Goal: Download file/media

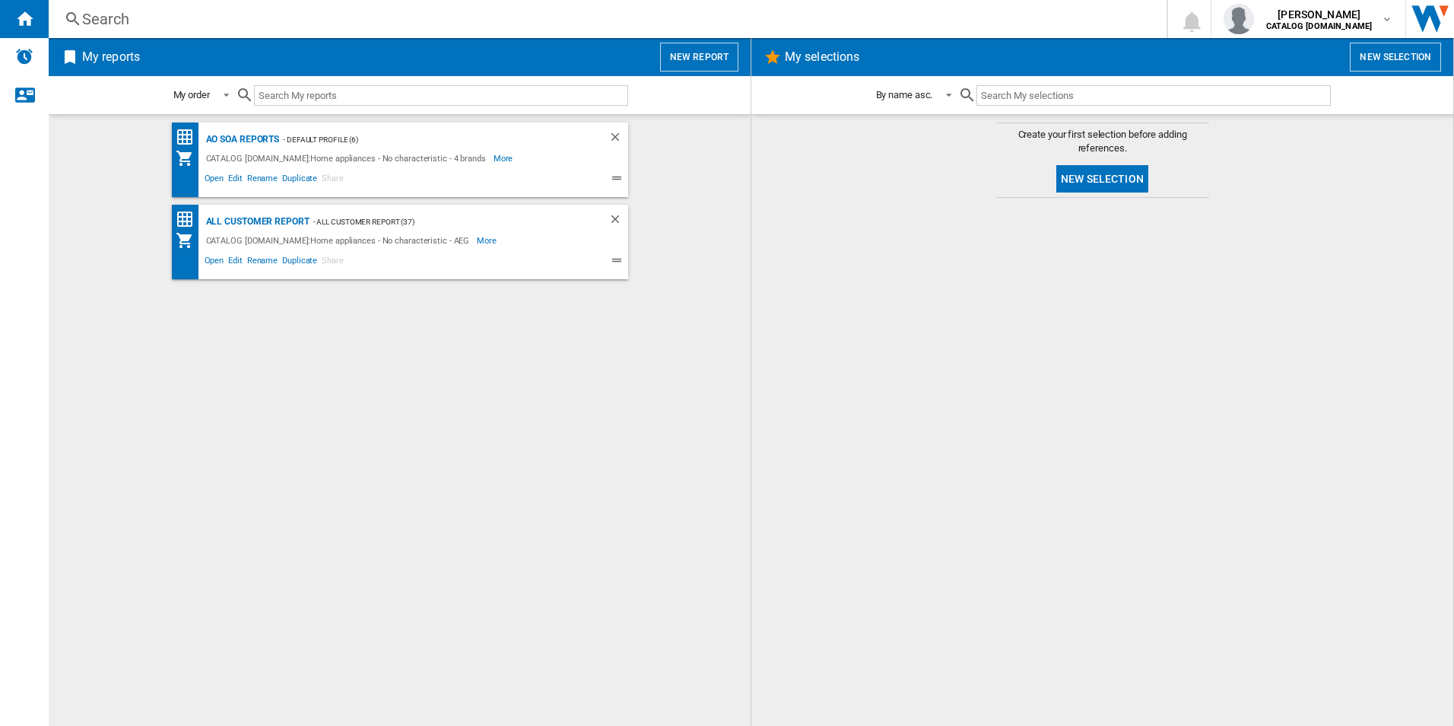
click at [1084, 516] on div at bounding box center [1103, 461] width 672 height 513
click at [923, 543] on div at bounding box center [1103, 461] width 672 height 513
click at [286, 221] on div "All Customer Report" at bounding box center [255, 221] width 107 height 19
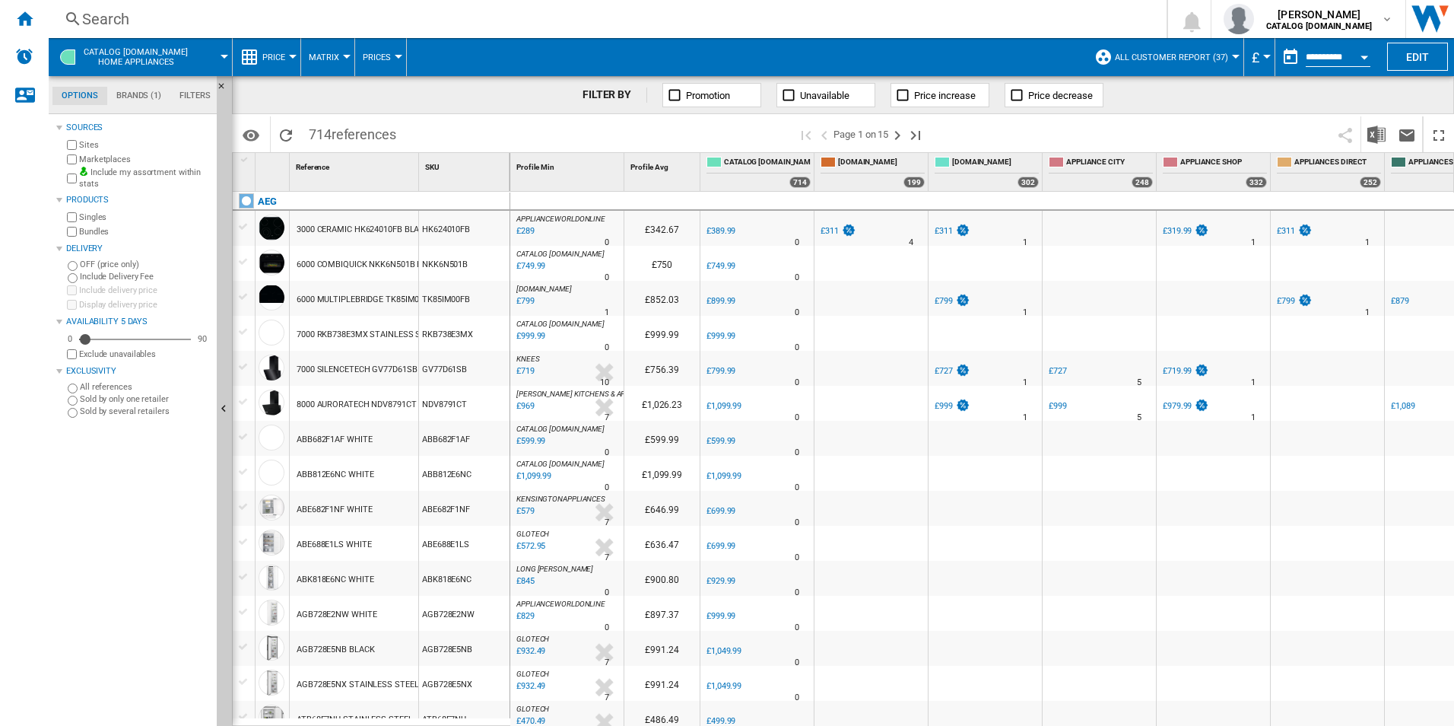
click at [1369, 56] on button "Open calendar" at bounding box center [1364, 54] width 27 height 27
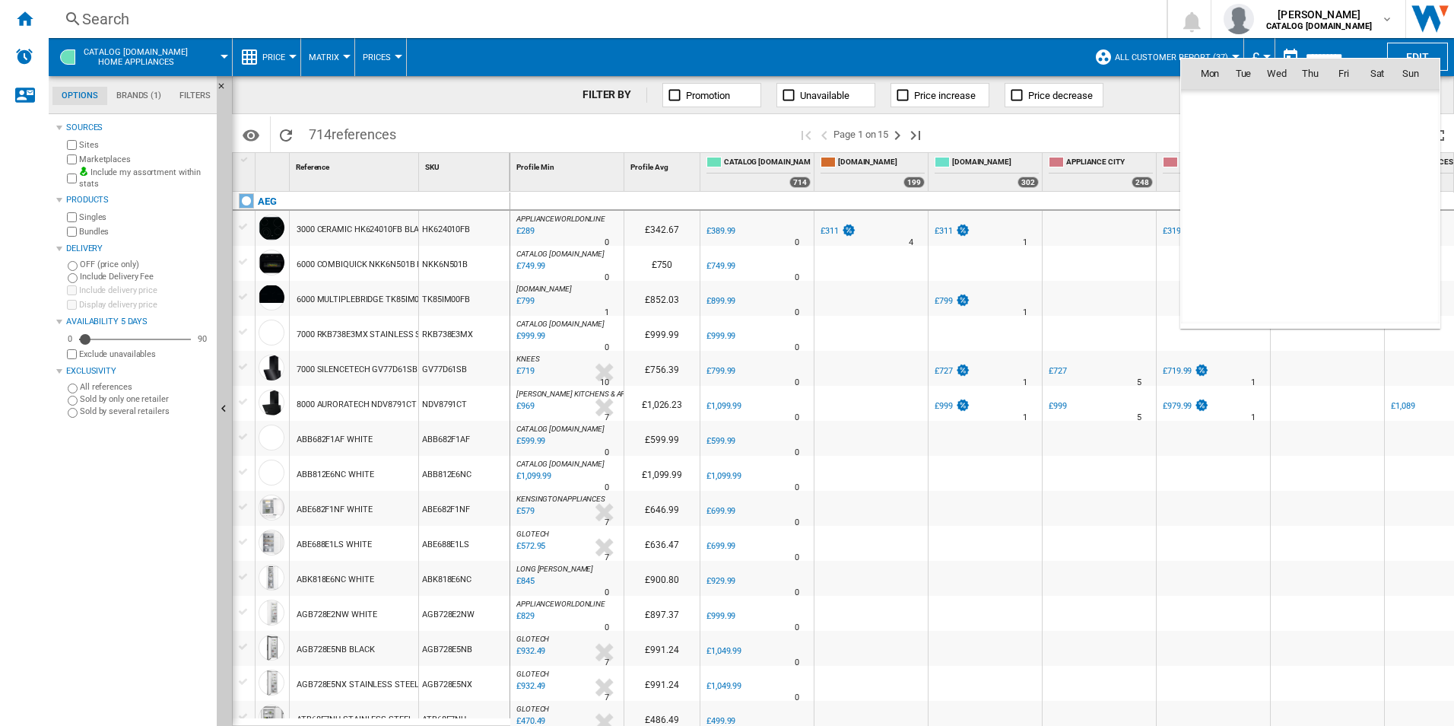
scroll to position [7256, 0]
click at [1279, 146] on span "3" at bounding box center [1277, 140] width 30 height 30
type input "**********"
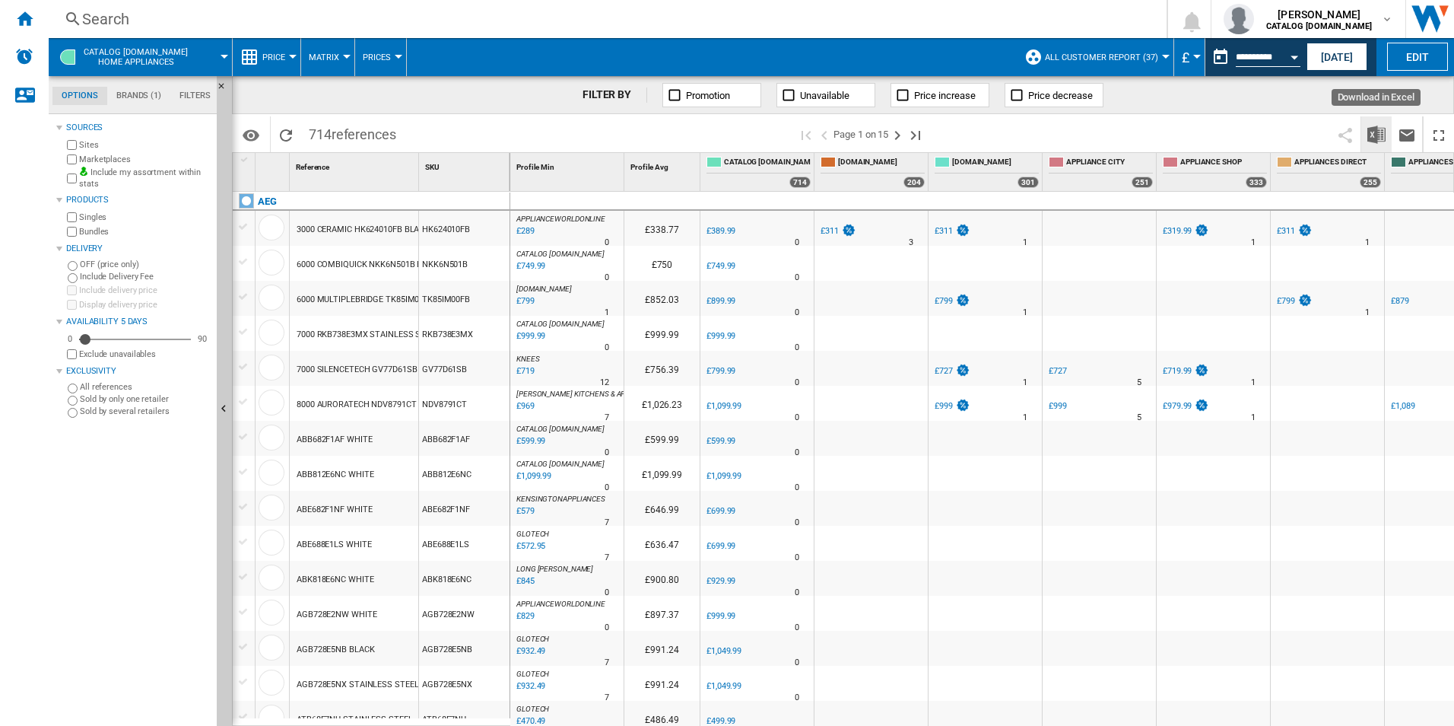
click at [1374, 145] on button "Download in Excel" at bounding box center [1377, 134] width 30 height 36
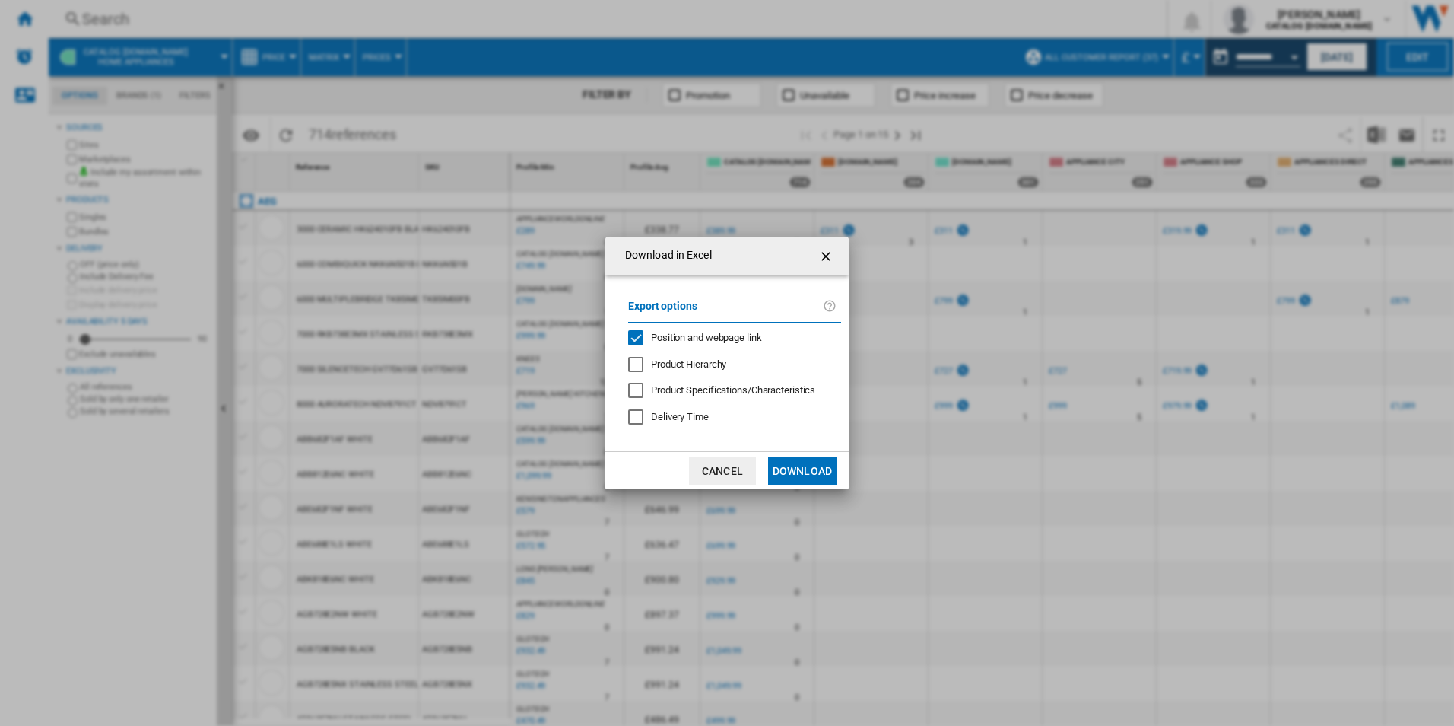
click at [697, 334] on span "Position and webpage link" at bounding box center [706, 337] width 111 height 11
click at [802, 469] on button "Download" at bounding box center [802, 470] width 68 height 27
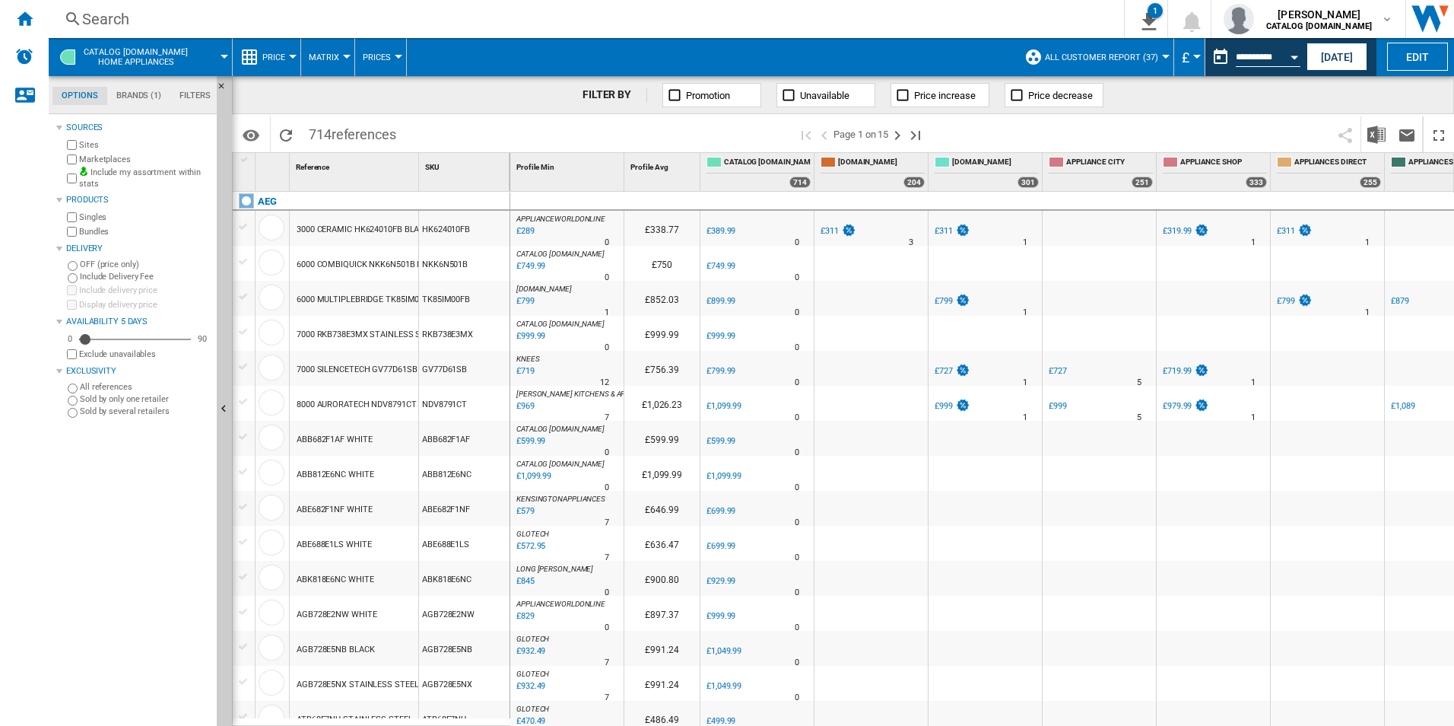
click at [977, 66] on span at bounding box center [712, 57] width 610 height 38
click at [1298, 61] on button "Open calendar" at bounding box center [1294, 54] width 27 height 27
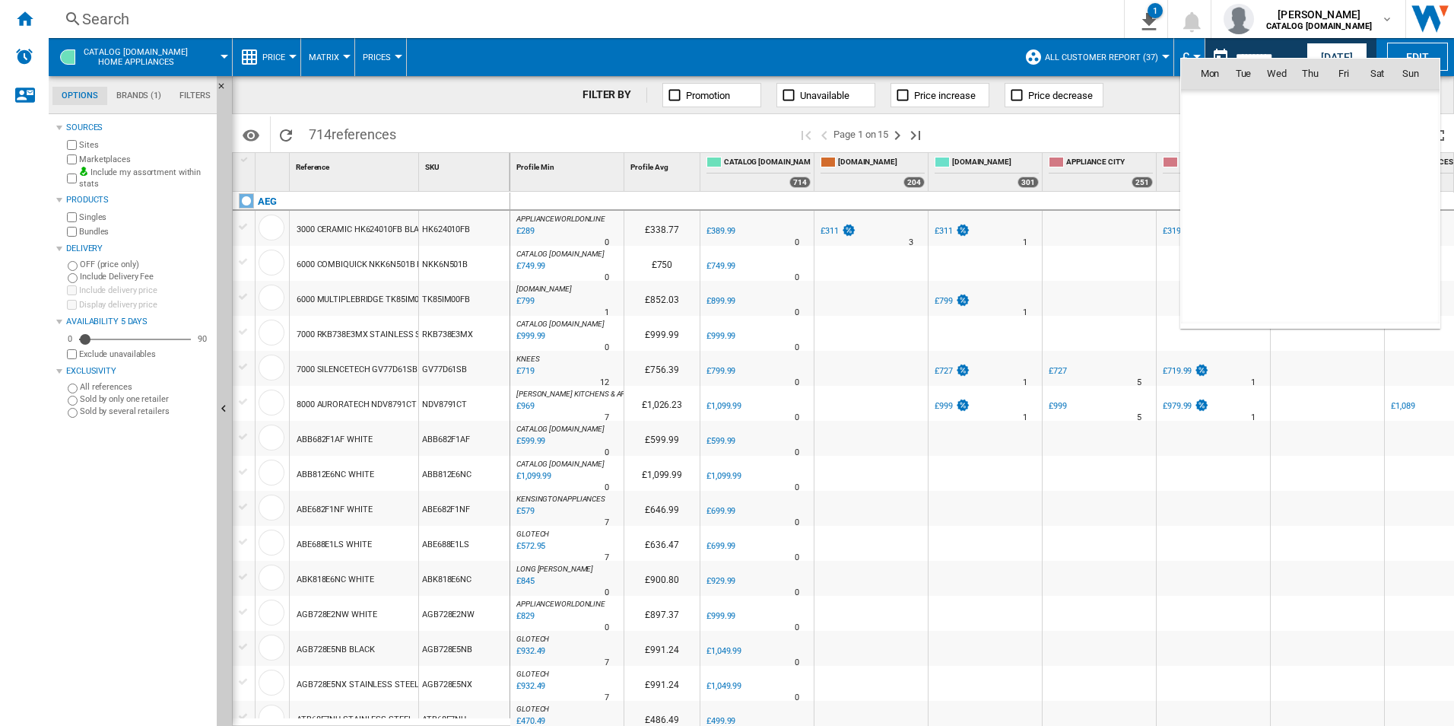
scroll to position [7256, 0]
click at [1308, 136] on span "4" at bounding box center [1310, 140] width 30 height 30
type input "**********"
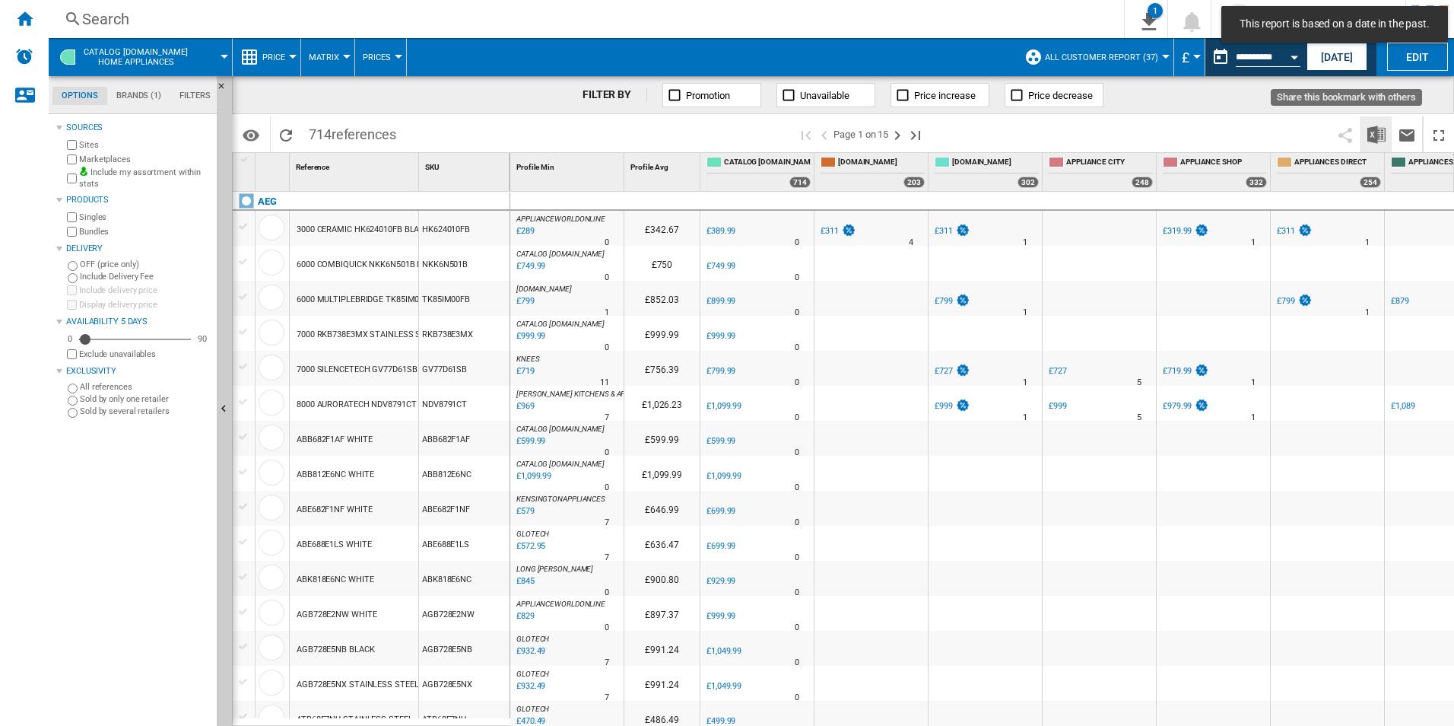
click at [1378, 134] on img "Download in Excel" at bounding box center [1377, 135] width 18 height 18
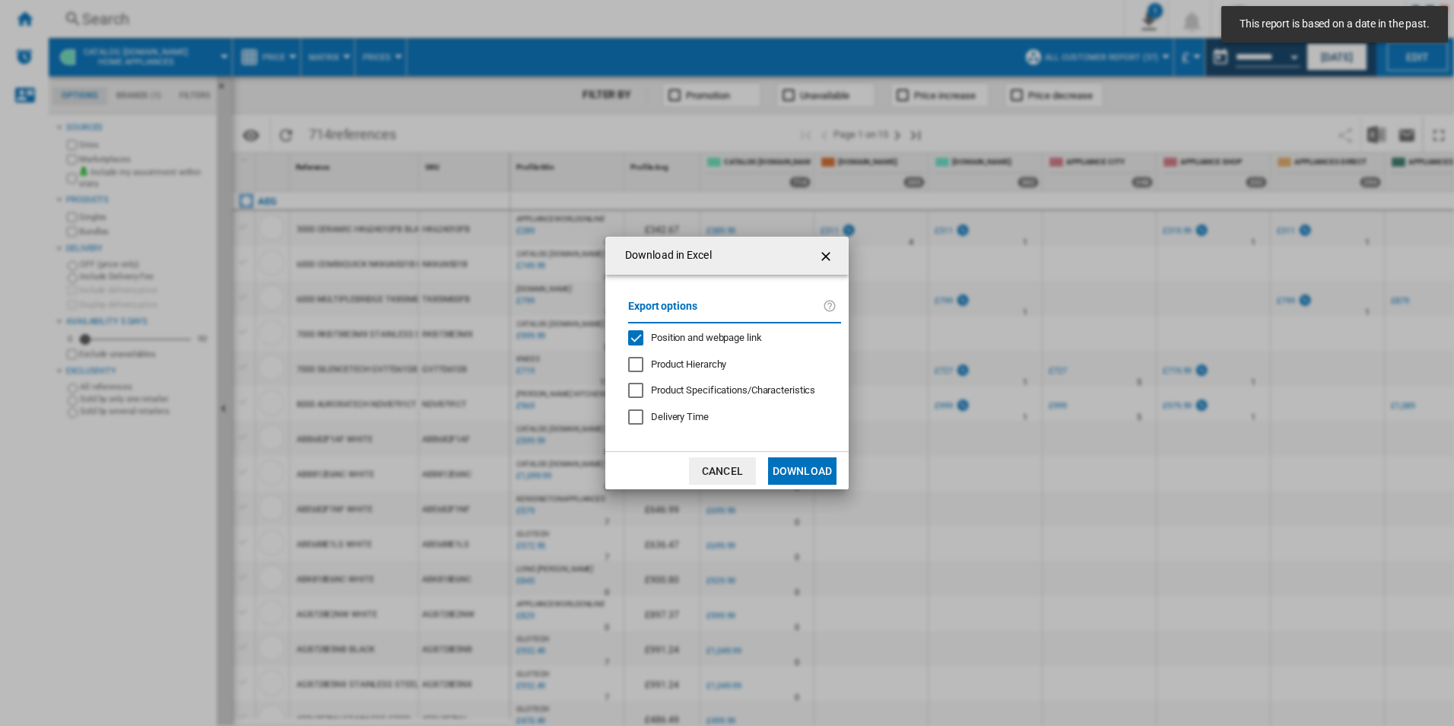
click at [726, 335] on span "Position and webpage link" at bounding box center [706, 337] width 111 height 11
click at [807, 473] on button "Download" at bounding box center [802, 470] width 68 height 27
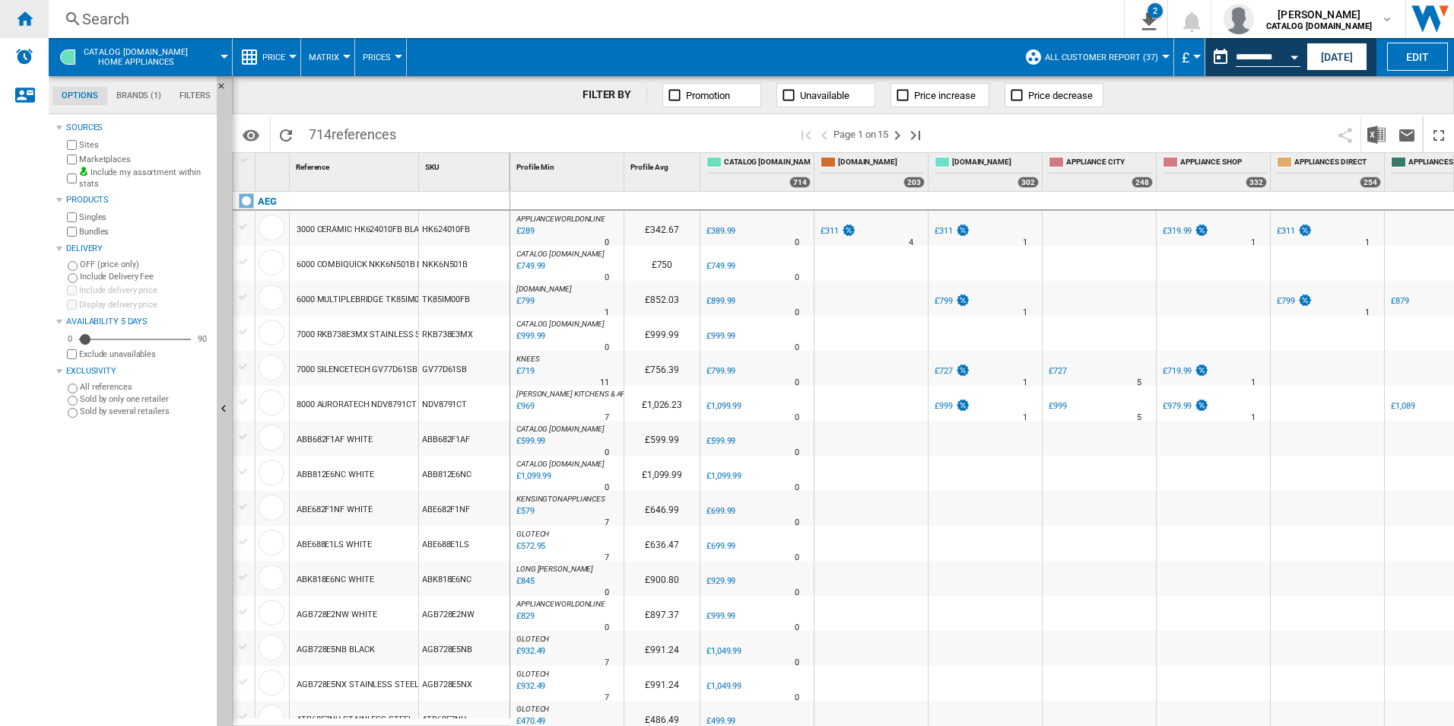
click at [15, 14] on ng-md-icon "Home" at bounding box center [24, 18] width 18 height 18
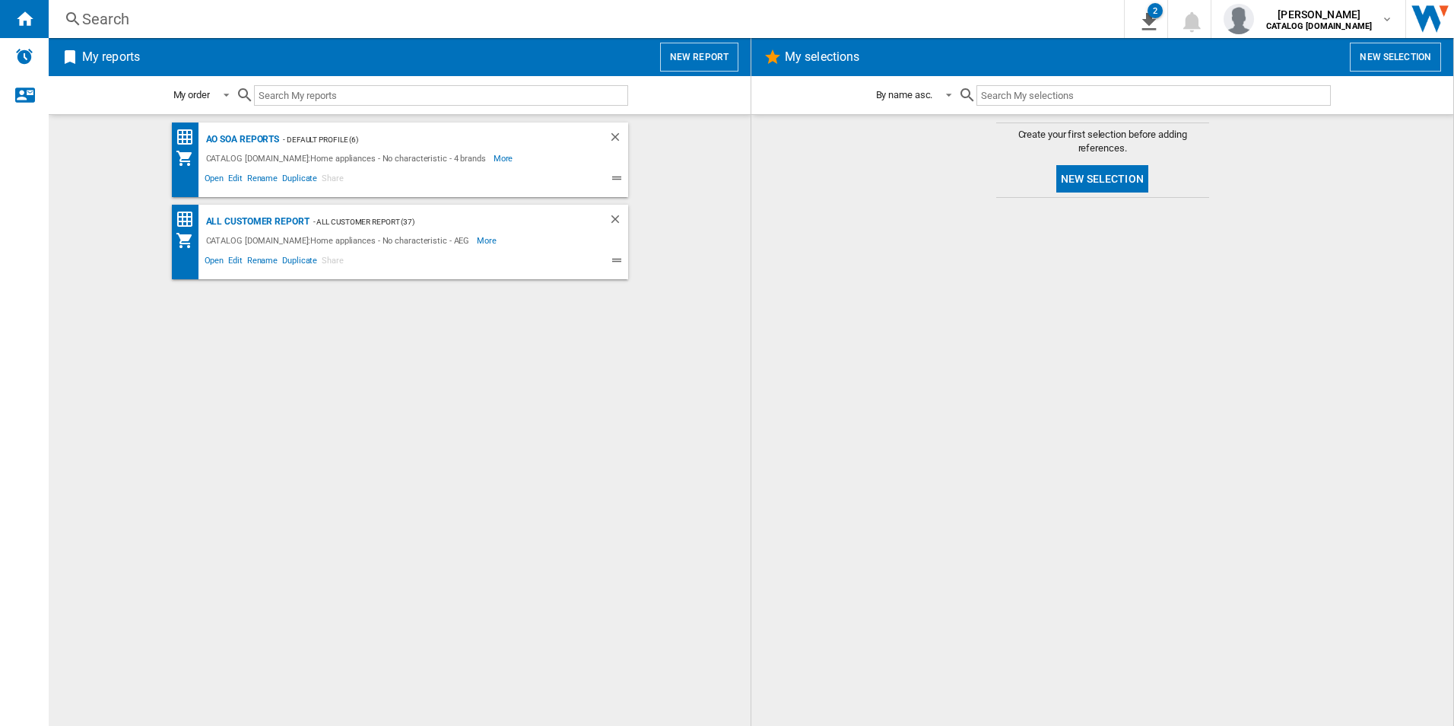
click at [542, 540] on div "AO SOA Reports - Default profile (6) CATALOG [DOMAIN_NAME]:Home appliances - No…" at bounding box center [400, 420] width 672 height 596
click at [1021, 422] on div at bounding box center [1103, 461] width 672 height 513
